Goal: Transaction & Acquisition: Purchase product/service

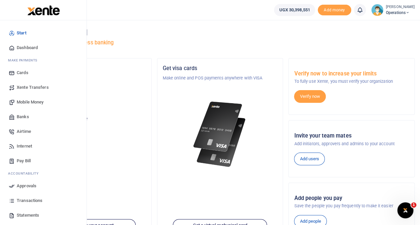
click at [24, 102] on span "Mobile Money" at bounding box center [30, 102] width 27 height 7
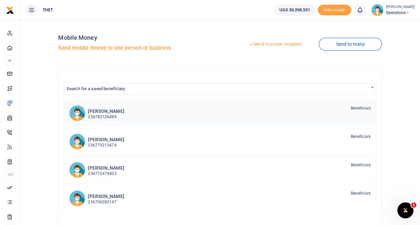
click at [115, 110] on h6 "Vincent Kalungi kawooya" at bounding box center [106, 112] width 36 height 6
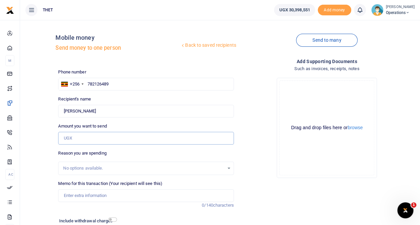
click at [102, 138] on input "Amount you want to send" at bounding box center [145, 138] width 175 height 13
type input "60,000"
click at [43, 162] on div "Back to saved recipients Mobile money Send money to one person Send to many Pho…" at bounding box center [220, 139] width 395 height 229
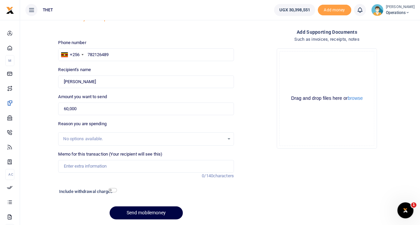
scroll to position [40, 0]
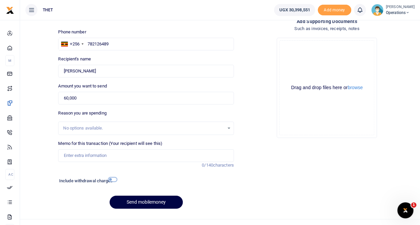
click at [110, 178] on input "checkbox" at bounding box center [112, 179] width 9 height 4
checkbox input "true"
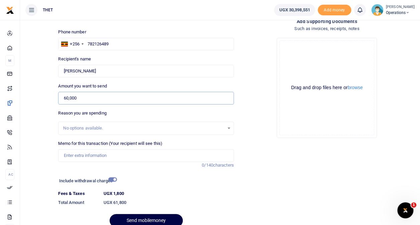
click at [84, 98] on input "60,000" at bounding box center [145, 98] width 175 height 13
type input "6"
type input "0"
type input "120,000"
click at [43, 115] on div "Back to saved recipients Mobile money Send money to one person Send to many Pho…" at bounding box center [220, 108] width 395 height 247
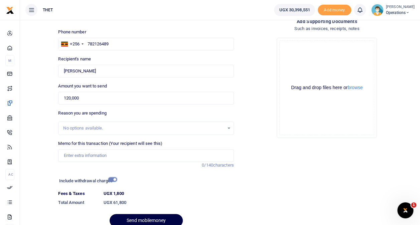
click at [112, 179] on input "checkbox" at bounding box center [112, 179] width 9 height 4
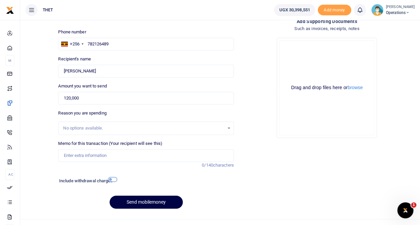
click at [112, 179] on input "checkbox" at bounding box center [112, 179] width 9 height 4
checkbox input "true"
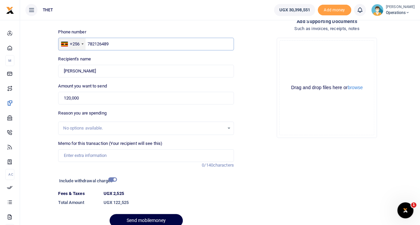
drag, startPoint x: 121, startPoint y: 44, endPoint x: 85, endPoint y: 43, distance: 35.5
click at [85, 43] on div "+256 Uganda +256 782126489" at bounding box center [145, 44] width 175 height 13
paste input "78170588"
type input "778170588"
type input "Beatrace Tumwebaze"
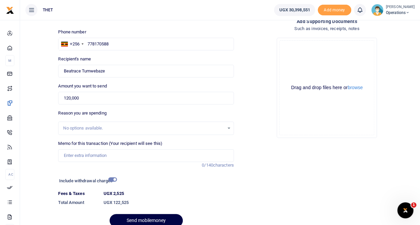
click at [49, 69] on div "Back to saved recipients Mobile money Send money to one person Send to many Pho…" at bounding box center [220, 108] width 395 height 247
drag, startPoint x: 123, startPoint y: 45, endPoint x: 85, endPoint y: 46, distance: 38.1
click at [85, 46] on div "+256 Uganda +256 778170588" at bounding box center [145, 44] width 175 height 13
paste input "5392659"
type input "775392659"
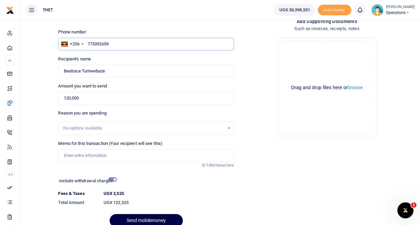
type input "Benjamin Nshagyeki Byabagye"
click at [46, 69] on div "Back to saved recipients Mobile money Send money to one person Send to many Pho…" at bounding box center [220, 108] width 395 height 247
drag, startPoint x: 116, startPoint y: 44, endPoint x: 86, endPoint y: 44, distance: 29.4
click at [86, 44] on input "775392659" at bounding box center [145, 44] width 175 height 13
paste input "61290955"
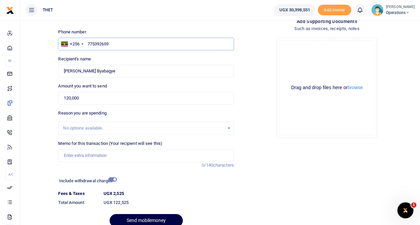
type input "761290955"
type input "Robert Mugabe"
type input "761290955"
drag, startPoint x: 102, startPoint y: 71, endPoint x: 62, endPoint y: 69, distance: 39.8
click at [62, 69] on input "Found" at bounding box center [145, 71] width 175 height 13
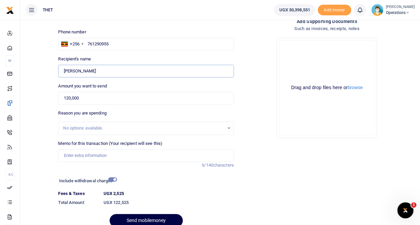
paste input "758975979"
type input "758975979"
drag, startPoint x: 124, startPoint y: 45, endPoint x: 87, endPoint y: 41, distance: 37.6
click at [87, 41] on input "761290955" at bounding box center [145, 44] width 175 height 13
paste input "58975979"
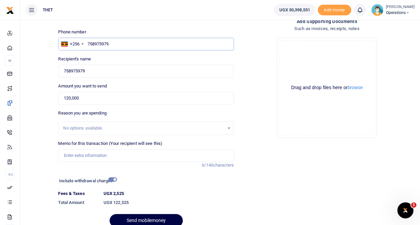
type input "758975979"
click at [52, 60] on div "Back to saved recipients Mobile money Send money to one person Send to many Pho…" at bounding box center [220, 108] width 395 height 247
click at [88, 69] on input "Found" at bounding box center [145, 71] width 175 height 13
click at [110, 214] on button "Send mobilemoney" at bounding box center [146, 220] width 73 height 13
type input "Agnes Kyasimire"
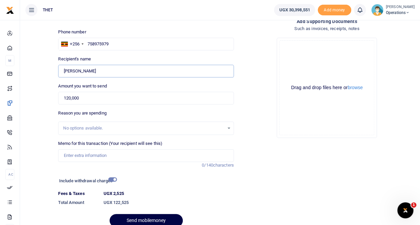
click at [88, 69] on input "Found" at bounding box center [145, 71] width 175 height 13
drag, startPoint x: 117, startPoint y: 42, endPoint x: 85, endPoint y: 39, distance: 31.9
click at [85, 39] on div "+256 Uganda +256 758975979" at bounding box center [145, 44] width 175 height 13
paste input "347070"
type input "758347070"
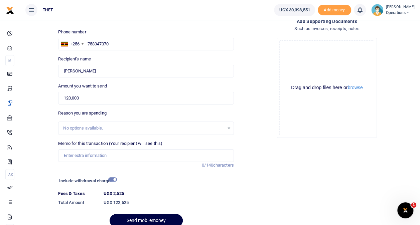
click at [49, 63] on div "Back to saved recipients Mobile money Send money to one person Send to many Pho…" at bounding box center [220, 108] width 395 height 247
click at [44, 82] on div "Back to saved recipients Mobile money Send money to one person Send to many Pho…" at bounding box center [220, 108] width 395 height 247
click at [115, 43] on input "758347070" at bounding box center [145, 44] width 175 height 13
click at [45, 62] on div "Back to saved recipients Mobile money Send money to one person Send to many Pho…" at bounding box center [220, 108] width 395 height 247
type input "Adren Muganda"
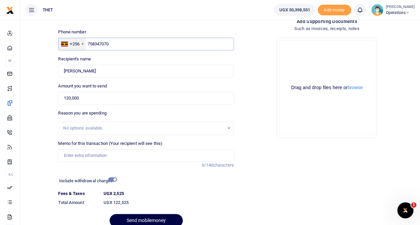
drag, startPoint x: 118, startPoint y: 44, endPoint x: 84, endPoint y: 43, distance: 33.8
click at [84, 43] on div "+256 Uganda +256 758347070" at bounding box center [145, 44] width 175 height 13
paste input "72889567"
type input "7572889567"
click at [45, 61] on div "Back to saved recipients Mobile money Send money to one person Send to many Pho…" at bounding box center [220, 108] width 395 height 247
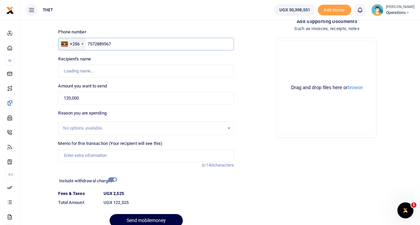
drag, startPoint x: 122, startPoint y: 42, endPoint x: 84, endPoint y: 41, distance: 37.8
click at [84, 41] on div "+256 Uganda +256 7572889567" at bounding box center [145, 44] width 175 height 13
paste input "77379644"
type input "777379644"
type input "Sylivia Natukunda"
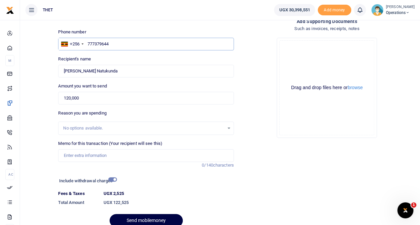
drag, startPoint x: 116, startPoint y: 45, endPoint x: 87, endPoint y: 42, distance: 29.2
click at [87, 42] on input "777379644" at bounding box center [145, 44] width 175 height 13
paste input "58623028"
type input "758623028"
type input "Mpumwiire Annetrurangaranga"
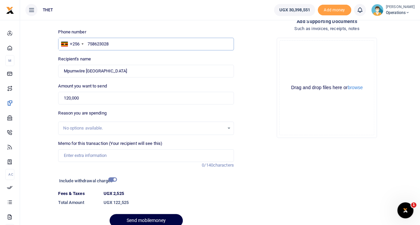
drag, startPoint x: 118, startPoint y: 45, endPoint x: 88, endPoint y: 45, distance: 30.7
click at [88, 45] on input "758623028" at bounding box center [145, 44] width 175 height 13
paste input "04395719"
type input "704395719"
click at [46, 65] on div "Back to saved recipients Mobile money Send money to one person Send to many Pho…" at bounding box center [220, 108] width 395 height 247
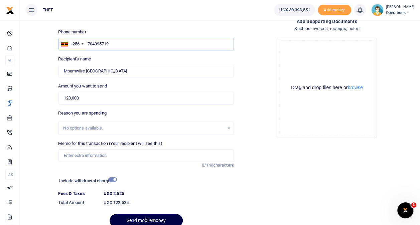
click at [116, 43] on input "704395719" at bounding box center [145, 44] width 175 height 13
type input "Nakarema Scoviarulema"
click at [38, 63] on div "Back to saved recipients Mobile money Send money to one person Send to many Pho…" at bounding box center [220, 108] width 395 height 247
drag, startPoint x: 115, startPoint y: 42, endPoint x: 85, endPoint y: 41, distance: 30.4
click at [85, 41] on div "+256 Uganda +256 704395719" at bounding box center [145, 44] width 175 height 13
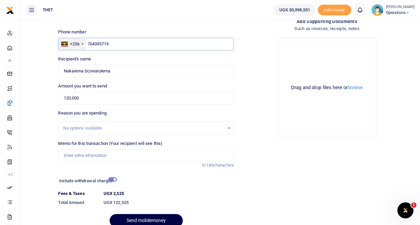
paste input "75144052"
type input "775144052"
type input "Johnbosco Baare"
drag, startPoint x: 116, startPoint y: 42, endPoint x: 87, endPoint y: 44, distance: 29.5
click at [87, 44] on input "775144052" at bounding box center [145, 44] width 175 height 13
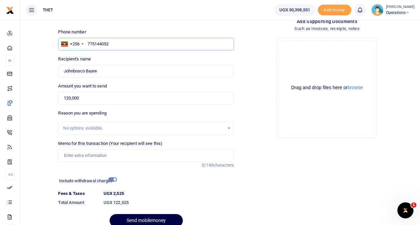
paste input "03298749"
type input "703298749"
type input "Emmanuel Ahimbisibwe"
drag, startPoint x: 118, startPoint y: 44, endPoint x: 88, endPoint y: 45, distance: 30.1
click at [88, 45] on input "703298749" at bounding box center [145, 44] width 175 height 13
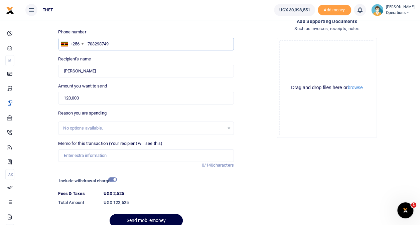
paste input "81678854"
type input "781678854"
type input "Faibi Kabagwire"
drag, startPoint x: 123, startPoint y: 43, endPoint x: 87, endPoint y: 42, distance: 36.4
click at [87, 42] on input "781678854" at bounding box center [145, 44] width 175 height 13
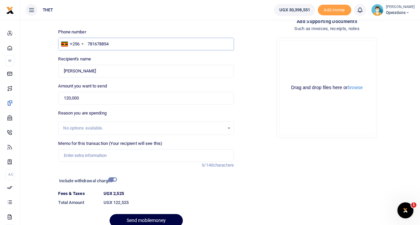
paste input "68678800"
type input "768678800"
type input "Claudette Mwizerwa"
drag, startPoint x: 120, startPoint y: 44, endPoint x: 87, endPoint y: 44, distance: 32.4
click at [87, 44] on input "768678800" at bounding box center [145, 44] width 175 height 13
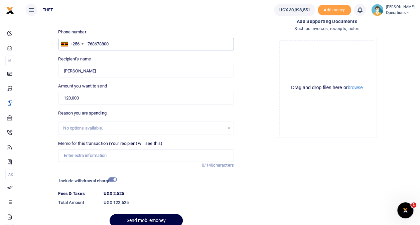
paste input "74373736"
type input "774373736"
type input "Nathan Nuwagaba"
drag, startPoint x: 135, startPoint y: 44, endPoint x: 84, endPoint y: 43, distance: 51.1
click at [84, 43] on div "+256 Uganda +256 774373736" at bounding box center [145, 44] width 175 height 13
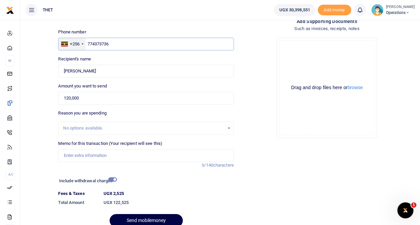
paste input "537670"
type input "775376706"
type input "Furaha Mukamusoni"
drag, startPoint x: 133, startPoint y: 41, endPoint x: 87, endPoint y: 45, distance: 46.0
click at [87, 45] on input "775376706" at bounding box center [145, 44] width 175 height 13
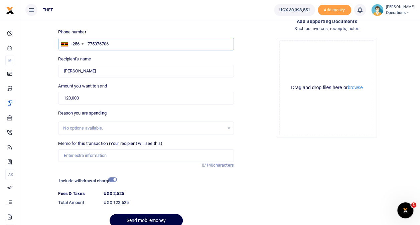
paste input "60799520"
type input "760799520"
type input "Racheal Ndakayisuba"
drag, startPoint x: 134, startPoint y: 44, endPoint x: 86, endPoint y: 41, distance: 48.6
click at [86, 41] on input "760799520" at bounding box center [145, 44] width 175 height 13
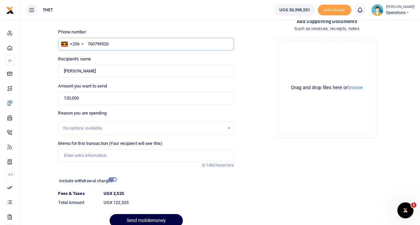
paste input "74094842"
type input "774094842"
type input "Byaruhanga Gedion"
drag, startPoint x: 124, startPoint y: 45, endPoint x: 84, endPoint y: 44, distance: 40.8
click at [84, 44] on div "+256 Uganda +256 774094842" at bounding box center [145, 44] width 175 height 13
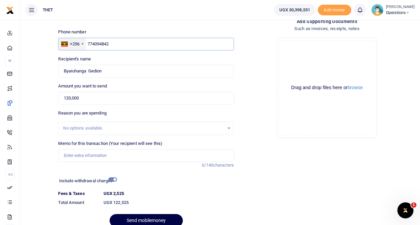
paste input "69018943"
type input "769018943"
type input "Micheal Jjagwe"
drag, startPoint x: 120, startPoint y: 44, endPoint x: 88, endPoint y: 44, distance: 32.4
click at [88, 44] on input "769018943" at bounding box center [145, 44] width 175 height 13
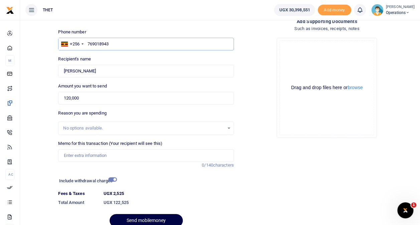
paste input "59814197"
type input "759814197"
click at [48, 72] on div "Back to saved recipients Mobile money Send money to one person Send to many Pho…" at bounding box center [220, 108] width 395 height 247
type input "Wilbert Najuna"
drag, startPoint x: 117, startPoint y: 43, endPoint x: 87, endPoint y: 43, distance: 29.7
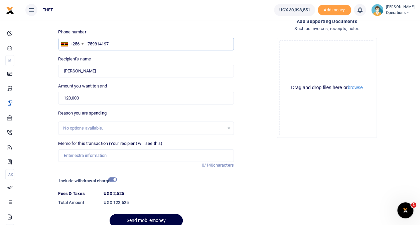
click at [87, 43] on input "759814197" at bounding box center [145, 44] width 175 height 13
paste input "67617975"
type input "767617975"
type input "Macklean Kyosiimire"
drag, startPoint x: 115, startPoint y: 43, endPoint x: 84, endPoint y: 44, distance: 31.4
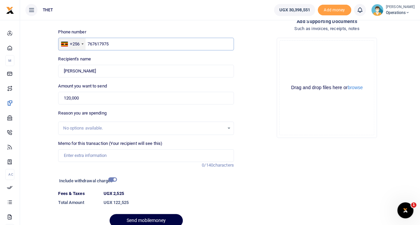
click at [84, 44] on div "+256 Uganda +256 767617975" at bounding box center [145, 44] width 175 height 13
paste input "87812892"
type input "787812892"
type input "Judith Mbabazi"
drag, startPoint x: 125, startPoint y: 43, endPoint x: 88, endPoint y: 45, distance: 37.1
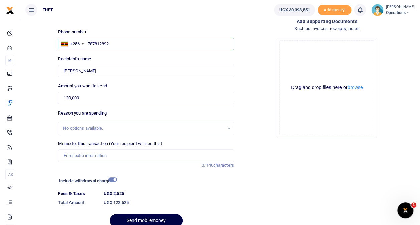
click at [88, 45] on input "787812892" at bounding box center [145, 44] width 175 height 13
paste input "04732975"
type input "704732975"
type input "Tumusiime Evalyne"
drag, startPoint x: 121, startPoint y: 47, endPoint x: 86, endPoint y: 45, distance: 34.9
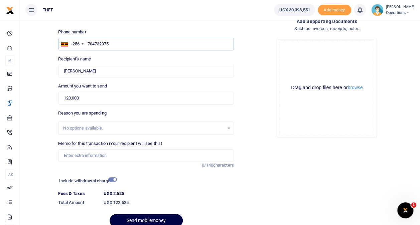
click at [86, 45] on input "704732975" at bounding box center [145, 44] width 175 height 13
paste input "78910953"
type input "778910953"
type input "Kizito Katongore"
drag, startPoint x: 125, startPoint y: 42, endPoint x: 87, endPoint y: 44, distance: 38.1
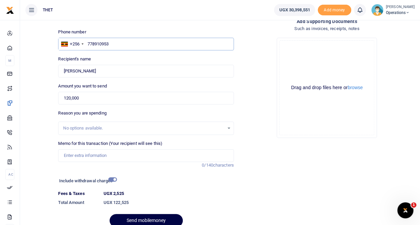
click at [87, 44] on input "778910953" at bounding box center [145, 44] width 175 height 13
paste input "0440264"
type input "704402643"
type input "Annet Narohoza"
click at [88, 43] on input "704402643" at bounding box center [145, 44] width 175 height 13
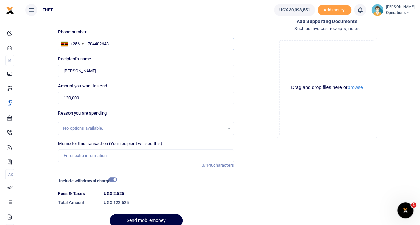
click at [111, 43] on input "704402643" at bounding box center [145, 44] width 175 height 13
type input "7"
paste input "779341663"
type input "779341663"
type input "Bernard Kwesigabo"
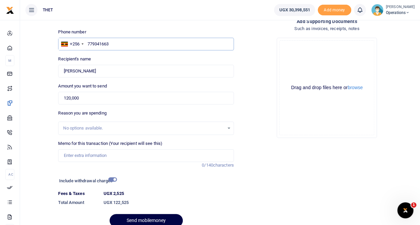
drag, startPoint x: 108, startPoint y: 44, endPoint x: 87, endPoint y: 44, distance: 20.7
click at [87, 44] on input "779341663" at bounding box center [145, 44] width 175 height 13
type input "3"
paste input "779218100"
type input "779218100"
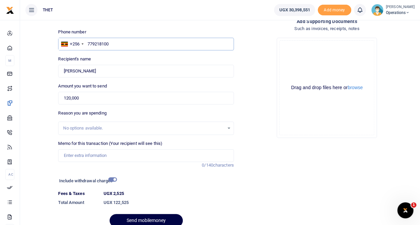
type input "Bibian Natukunda"
drag, startPoint x: 125, startPoint y: 44, endPoint x: 76, endPoint y: 40, distance: 49.3
click at [76, 40] on div "+256 Uganda +256 779218100" at bounding box center [145, 44] width 175 height 13
paste input "80366023"
type input "780366023"
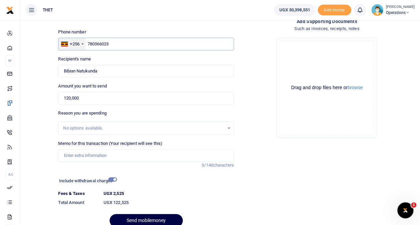
type input "Annet Natukunda"
drag, startPoint x: 123, startPoint y: 43, endPoint x: 77, endPoint y: 39, distance: 46.2
click at [77, 39] on div "+256 Uganda +256 780366023" at bounding box center [145, 44] width 175 height 13
paste input "61879384"
type input "761879384"
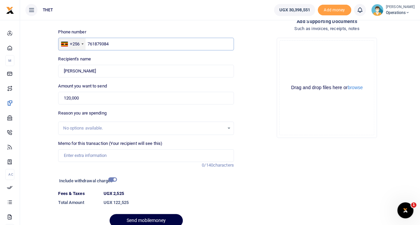
type input "Isameli Bananuka"
drag, startPoint x: 123, startPoint y: 43, endPoint x: 85, endPoint y: 45, distance: 38.8
click at [85, 45] on div "+256 Uganda +256 761879384" at bounding box center [145, 44] width 175 height 13
paste input "82879779"
type input "782879779"
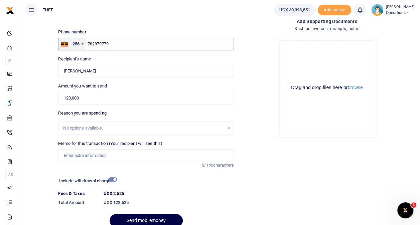
type input "Edward Twesigye"
drag, startPoint x: 123, startPoint y: 44, endPoint x: 84, endPoint y: 40, distance: 38.9
click at [84, 40] on div "+256 Uganda +256 782879779" at bounding box center [145, 44] width 175 height 13
paste input "02675378"
type input "702675378"
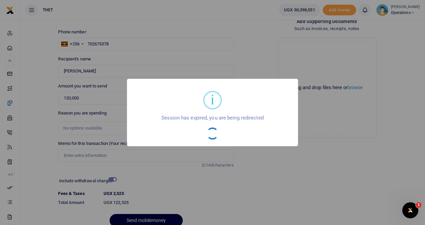
type input "Byarugaba Jeremiah"
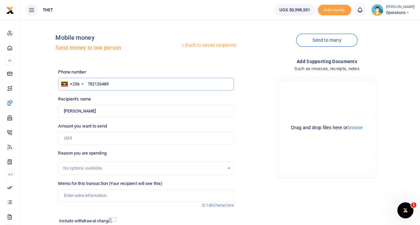
click at [117, 83] on input "782126489" at bounding box center [145, 84] width 175 height 13
drag, startPoint x: 117, startPoint y: 83, endPoint x: 92, endPoint y: 82, distance: 25.4
click at [92, 82] on input "782126489" at bounding box center [145, 84] width 175 height 13
paste input "55947751"
type input "755947751"
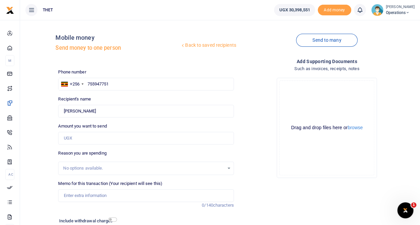
click at [45, 106] on div "Back to saved recipients Mobile money Send money to one person Send to many Pho…" at bounding box center [220, 139] width 395 height 229
type input "[PERSON_NAME]"
click at [119, 78] on div "Phone number +256 [GEOGRAPHIC_DATA] [PHONE_NUMBER] Phone is required." at bounding box center [145, 80] width 175 height 22
click at [116, 83] on input "755947751" at bounding box center [145, 84] width 175 height 13
drag, startPoint x: 116, startPoint y: 83, endPoint x: 87, endPoint y: 86, distance: 29.9
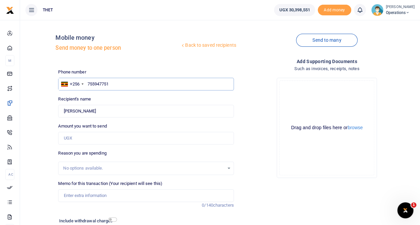
click at [87, 86] on input "755947751" at bounding box center [145, 84] width 175 height 13
paste input "84853477"
type input "784853477"
type input "[PERSON_NAME]"
drag, startPoint x: 127, startPoint y: 86, endPoint x: 82, endPoint y: 85, distance: 45.1
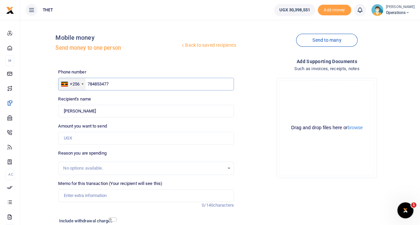
click at [82, 85] on div "+256 [GEOGRAPHIC_DATA] [PHONE_NUMBER]" at bounding box center [145, 84] width 175 height 13
paste input "76870509"
type input "776870509"
type input "[PERSON_NAME]"
click at [42, 111] on div "Back to saved recipients Mobile money Send money to one person Send to many Pho…" at bounding box center [220, 139] width 395 height 229
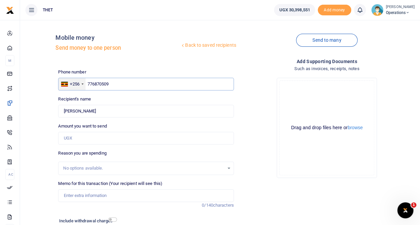
drag, startPoint x: 127, startPoint y: 86, endPoint x: 81, endPoint y: 81, distance: 47.0
click at [81, 81] on div "+256 [GEOGRAPHIC_DATA] [PHONE_NUMBER]" at bounding box center [145, 84] width 175 height 13
paste input "86968190"
type input "786968190"
type input "[PERSON_NAME]"
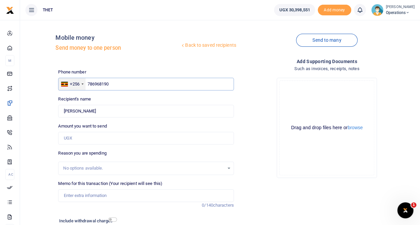
drag, startPoint x: 124, startPoint y: 80, endPoint x: 85, endPoint y: 84, distance: 38.9
click at [85, 84] on div "+256 [GEOGRAPHIC_DATA] [PHONE_NUMBER]" at bounding box center [145, 84] width 175 height 13
paste input "5011127"
type input "750111270"
type input "[PERSON_NAME]"
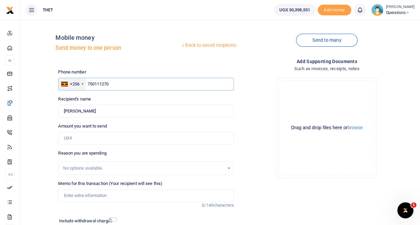
drag, startPoint x: 118, startPoint y: 84, endPoint x: 85, endPoint y: 83, distance: 32.4
click at [85, 83] on div "+256 [GEOGRAPHIC_DATA] [PHONE_NUMBER]" at bounding box center [145, 84] width 175 height 13
paste input "6323358"
type input "756323358"
type input "[PERSON_NAME]"
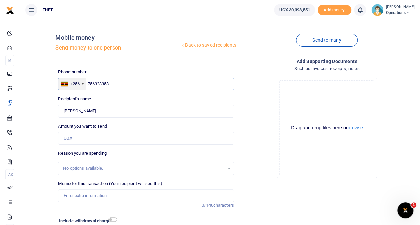
drag, startPoint x: 123, startPoint y: 84, endPoint x: 84, endPoint y: 83, distance: 39.4
click at [84, 83] on div "+256 [GEOGRAPHIC_DATA] [PHONE_NUMBER]" at bounding box center [145, 84] width 175 height 13
paste input "8039593"
type input "758039593"
type input "[PERSON_NAME] Orizaarwa"
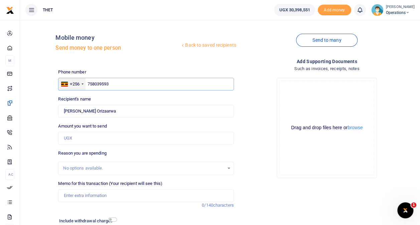
drag, startPoint x: 121, startPoint y: 85, endPoint x: 83, endPoint y: 84, distance: 37.8
click at [83, 84] on div "+256 [GEOGRAPHIC_DATA] [PHONE_NUMBER]" at bounding box center [145, 84] width 175 height 13
paste input "7682634"
type input "776826343"
type input "[PERSON_NAME]"
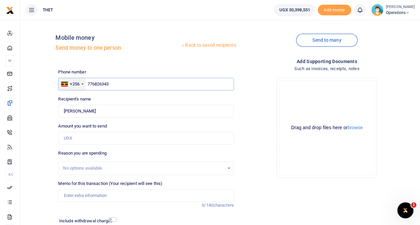
drag, startPoint x: 120, startPoint y: 84, endPoint x: 85, endPoint y: 85, distance: 35.8
click at [85, 85] on div "+256 [GEOGRAPHIC_DATA] [PHONE_NUMBER]" at bounding box center [145, 84] width 175 height 13
paste input "00231227"
type input "700231227"
type input "[PERSON_NAME]"
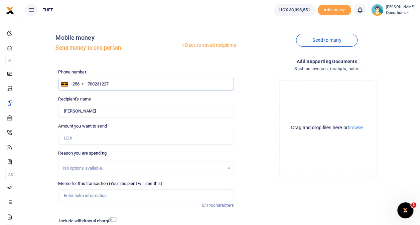
drag, startPoint x: 119, startPoint y: 84, endPoint x: 86, endPoint y: 83, distance: 32.4
click at [86, 83] on input "700231227" at bounding box center [145, 84] width 175 height 13
paste input "50349171"
type input "750349171"
type input "[PERSON_NAME]"
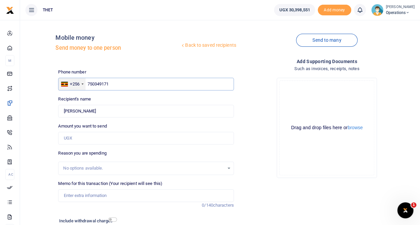
drag, startPoint x: 118, startPoint y: 82, endPoint x: 86, endPoint y: 83, distance: 32.1
click at [86, 83] on div "+256 [GEOGRAPHIC_DATA] [PHONE_NUMBER]" at bounding box center [145, 84] width 175 height 13
paste input "86837495"
type input "786837495"
type input "[PERSON_NAME]"
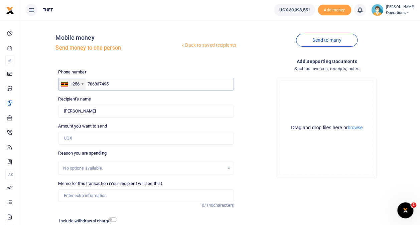
drag, startPoint x: 123, startPoint y: 85, endPoint x: 80, endPoint y: 81, distance: 43.3
click at [80, 81] on div "+256 [GEOGRAPHIC_DATA] [PHONE_NUMBER]" at bounding box center [145, 84] width 175 height 13
paste input "56846911"
type input "756846911"
type input "[PERSON_NAME]"
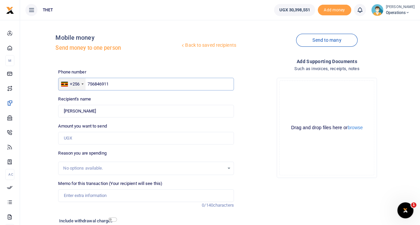
drag, startPoint x: 117, startPoint y: 86, endPoint x: 83, endPoint y: 84, distance: 33.9
click at [83, 84] on div "+256 [GEOGRAPHIC_DATA] [PHONE_NUMBER]" at bounding box center [145, 84] width 175 height 13
paste input "04878270"
type input "704878270"
type input "[PERSON_NAME]"
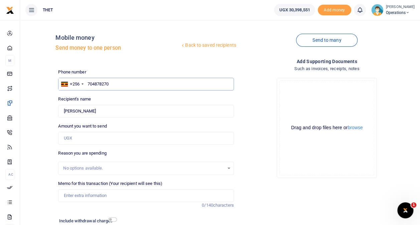
drag, startPoint x: 124, startPoint y: 87, endPoint x: 88, endPoint y: 83, distance: 37.0
click at [88, 83] on input "704878270" at bounding box center [145, 84] width 175 height 13
paste input "81769815"
type input "781769815"
type input "[PERSON_NAME]"
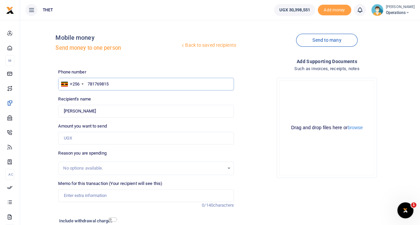
drag, startPoint x: 122, startPoint y: 84, endPoint x: 88, endPoint y: 84, distance: 34.8
click at [88, 84] on input "781769815" at bounding box center [145, 84] width 175 height 13
paste input "7857846"
type input "787857846"
type input "[PERSON_NAME]"
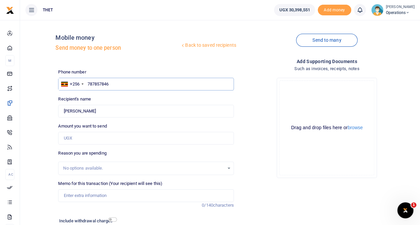
drag, startPoint x: 120, startPoint y: 87, endPoint x: 87, endPoint y: 83, distance: 33.0
click at [87, 83] on input "787857846" at bounding box center [145, 84] width 175 height 13
paste input "2232095"
type input "782232095"
type input "[PERSON_NAME]"
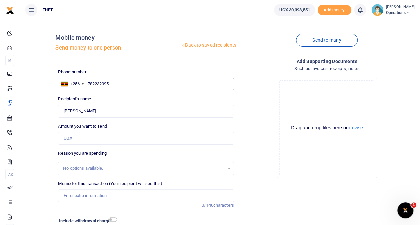
drag, startPoint x: 125, startPoint y: 83, endPoint x: 88, endPoint y: 86, distance: 37.2
click at [88, 86] on input "782232095" at bounding box center [145, 84] width 175 height 13
paste input "74737227"
type input "774737227"
type input "Specious Arihiihi"
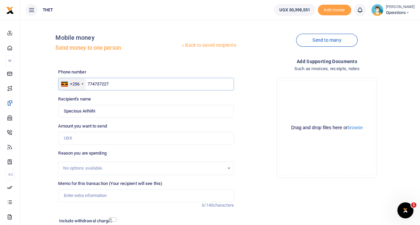
drag, startPoint x: 121, startPoint y: 84, endPoint x: 84, endPoint y: 82, distance: 37.9
click at [84, 82] on div "+256 [GEOGRAPHIC_DATA] [PHONE_NUMBER]" at bounding box center [145, 84] width 175 height 13
paste input "86706114"
type input "786706114"
type input "[PERSON_NAME]"
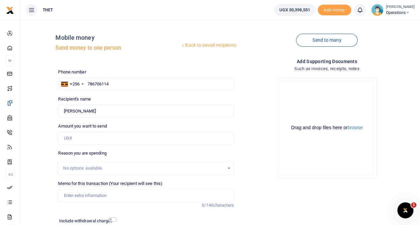
click at [47, 64] on div "Back to saved recipients Mobile money Send money to one person Send to many Pho…" at bounding box center [220, 139] width 395 height 229
click at [118, 87] on input "786706114" at bounding box center [145, 84] width 175 height 13
type input "757289567"
click at [42, 96] on div "Back to saved recipients Mobile money Send money to one person Send to many Pho…" at bounding box center [220, 139] width 395 height 229
type input "Medius Kyoshabire"
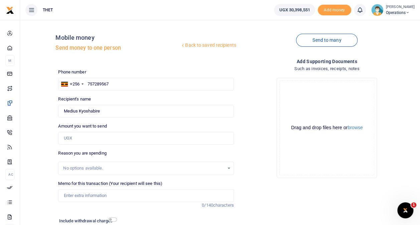
click at [389, 10] on span "Operations" at bounding box center [400, 13] width 29 height 6
click at [382, 47] on link "Logout" at bounding box center [401, 48] width 53 height 9
